Goal: Entertainment & Leisure: Consume media (video, audio)

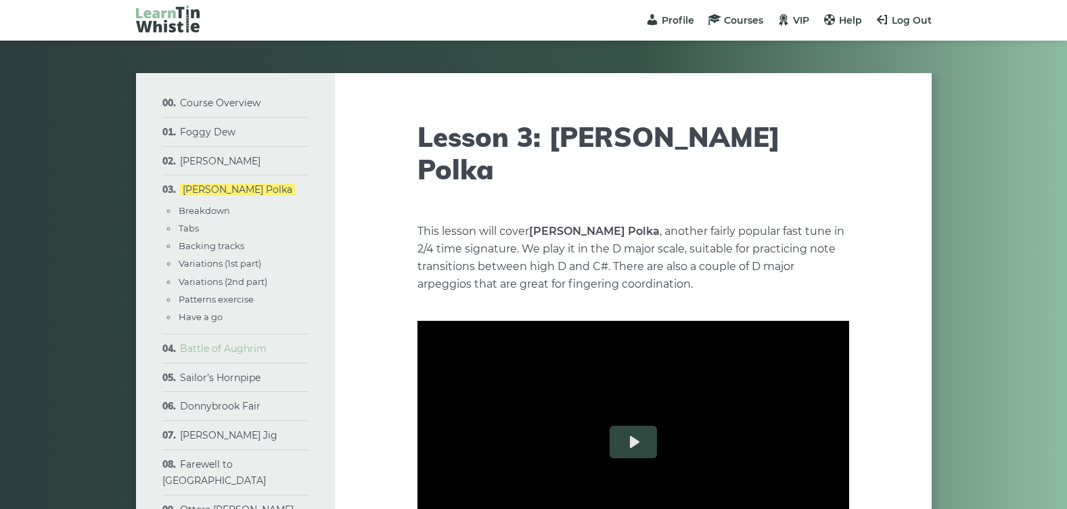
click at [224, 353] on link "Battle of Aughrim" at bounding box center [223, 348] width 87 height 12
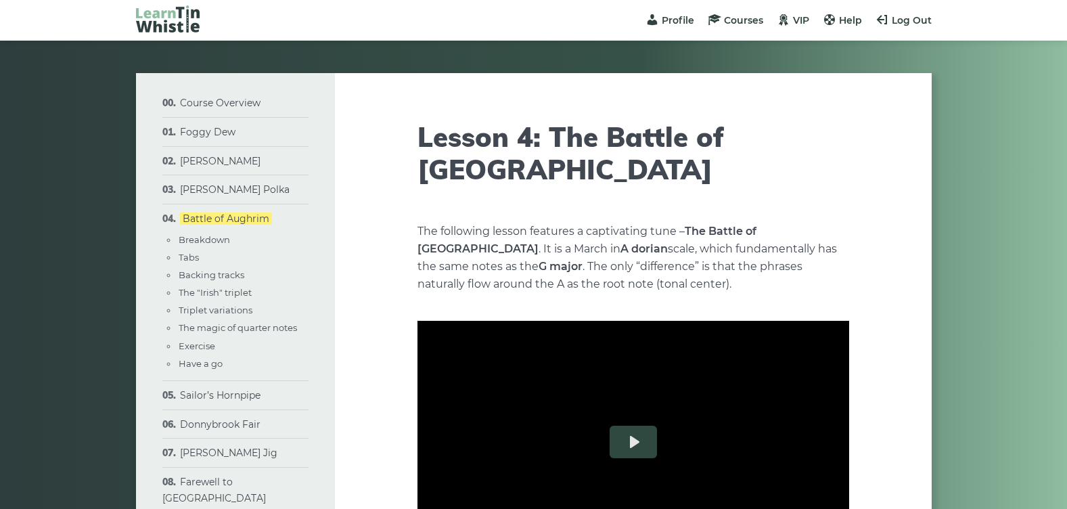
type input "****"
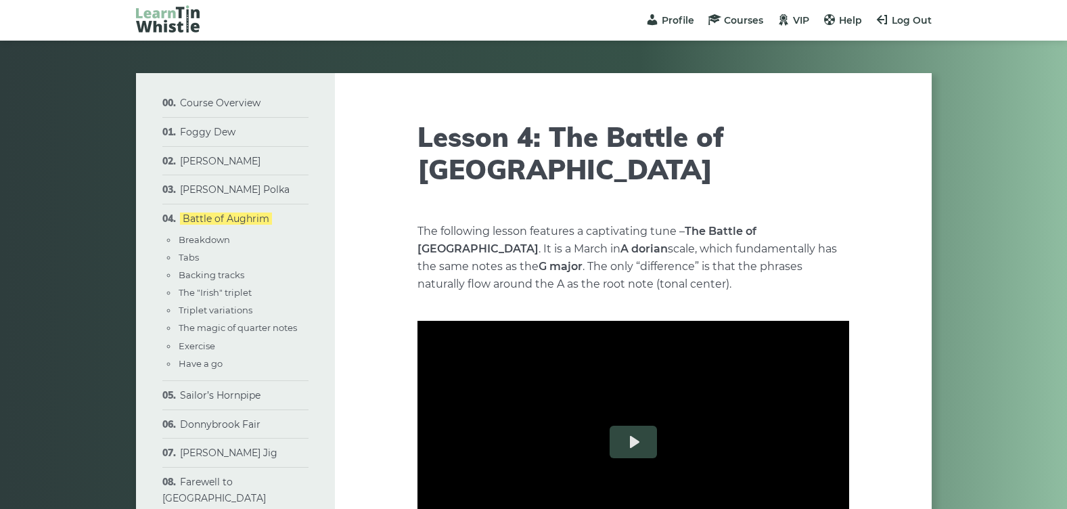
type input "****"
click at [906, 18] on span "Log Out" at bounding box center [912, 20] width 40 height 12
